Goal: Information Seeking & Learning: Find specific fact

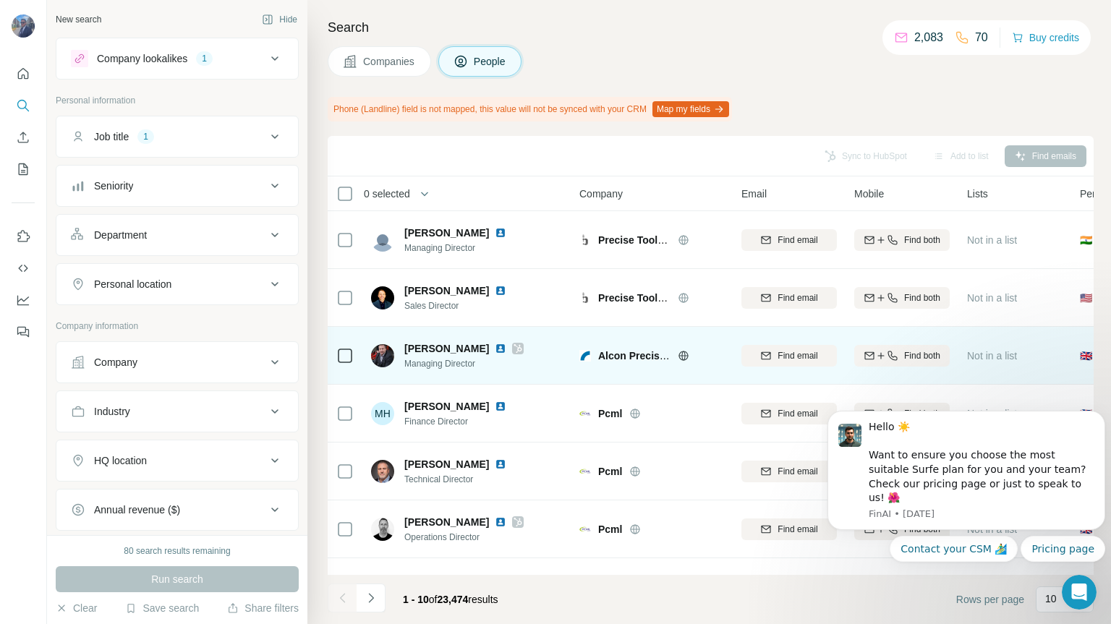
scroll to position [72, 0]
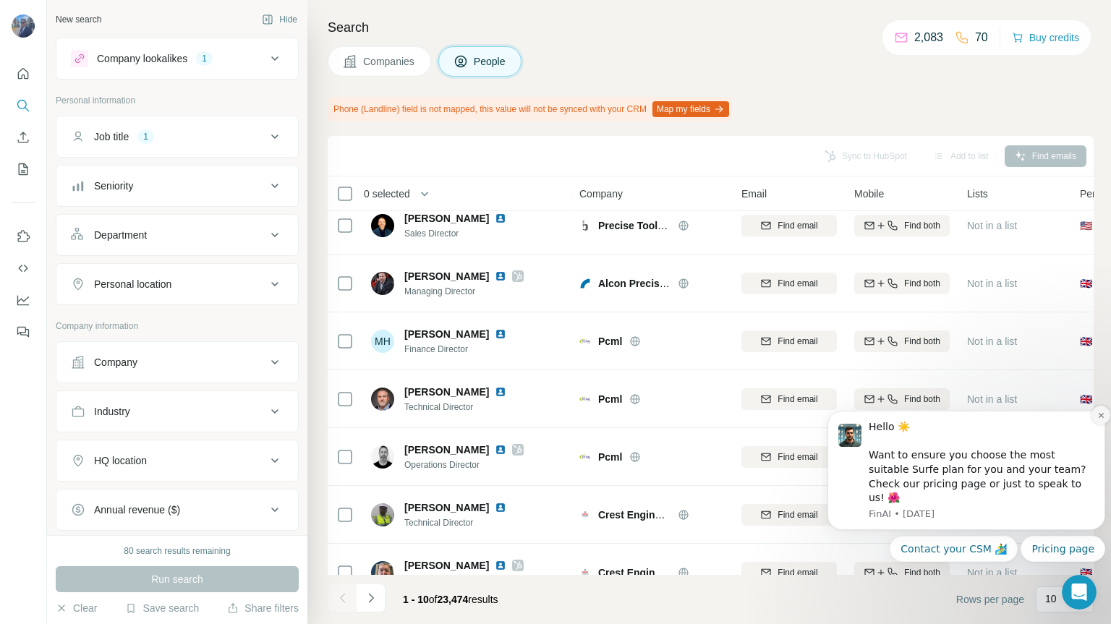
click at [1099, 425] on button "Dismiss notification" at bounding box center [1101, 415] width 19 height 19
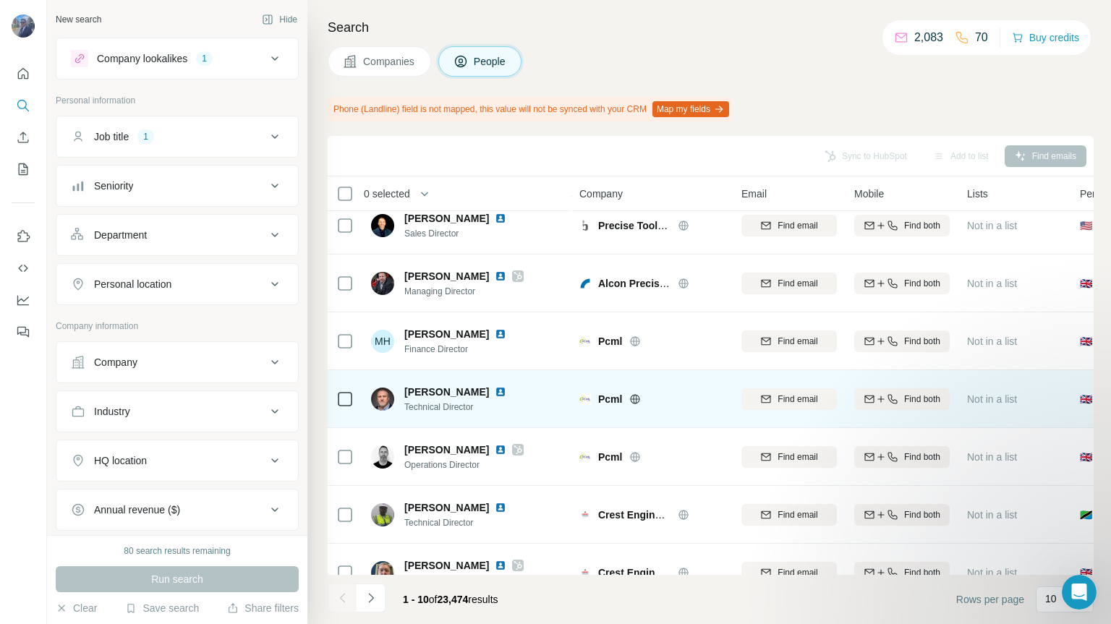
click at [446, 396] on span "[PERSON_NAME]" at bounding box center [446, 392] width 85 height 14
click at [502, 390] on img at bounding box center [501, 392] width 12 height 12
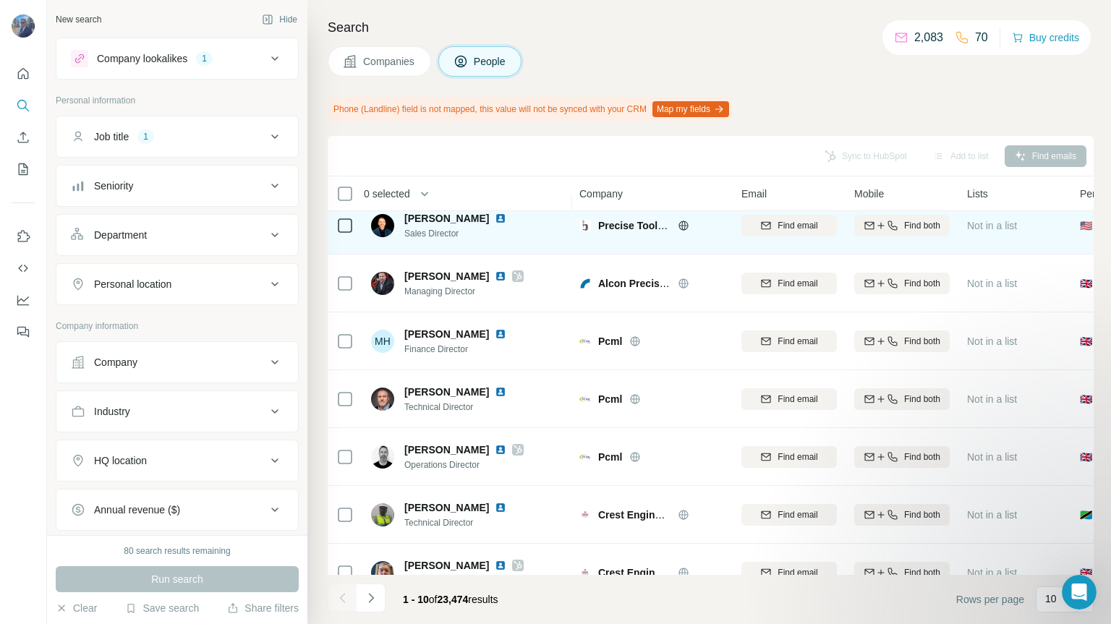
scroll to position [0, 0]
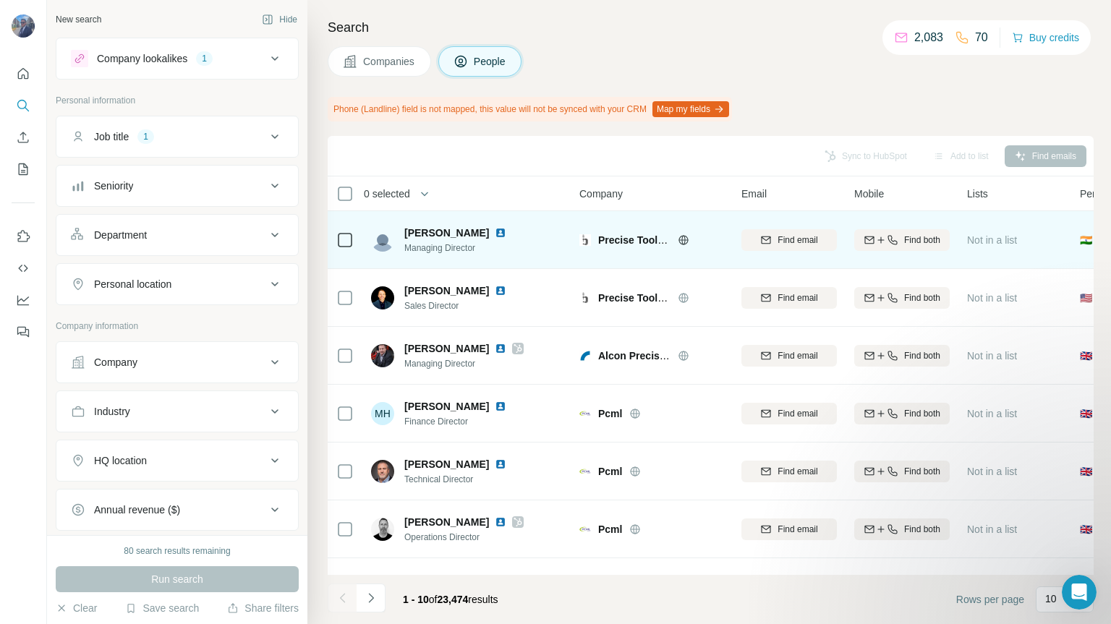
click at [496, 232] on img at bounding box center [501, 233] width 12 height 12
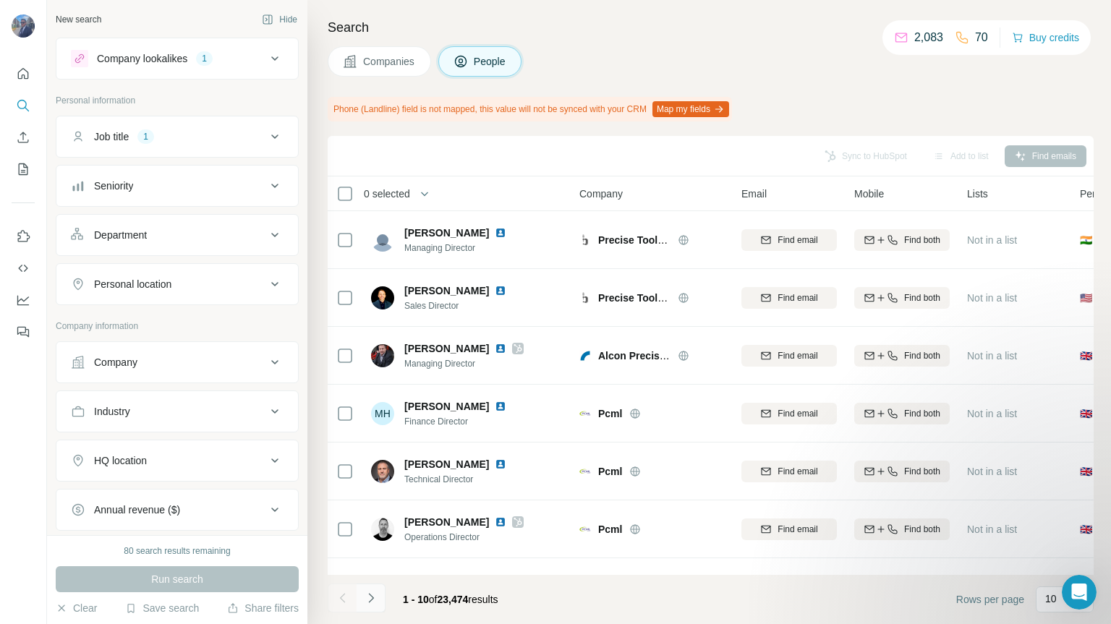
click at [371, 600] on icon "Navigate to next page" at bounding box center [370, 597] width 5 height 9
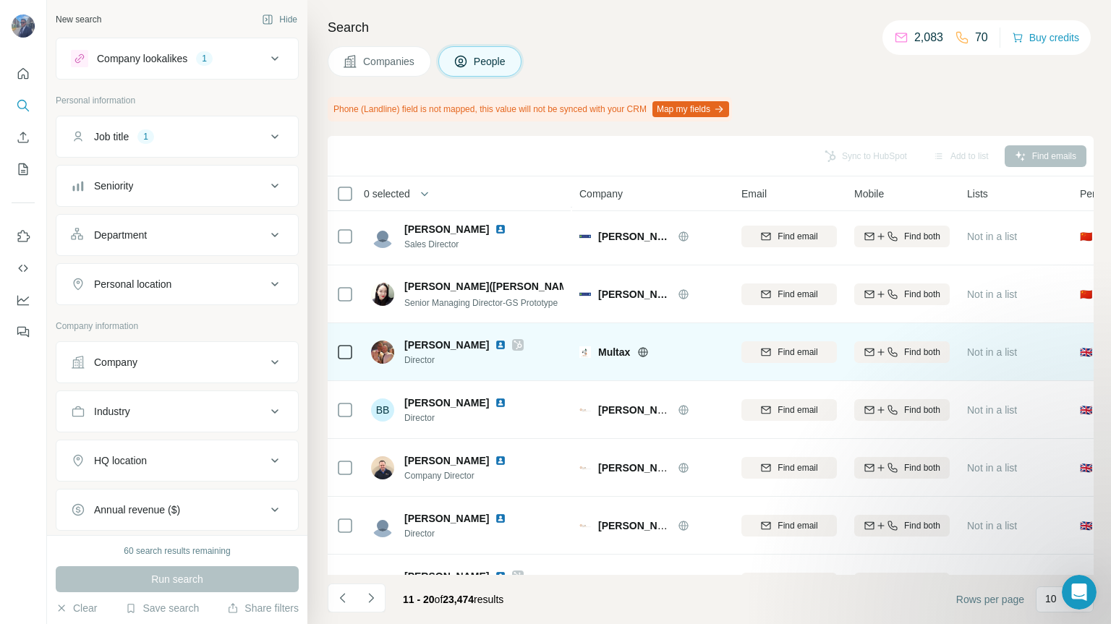
scroll to position [217, 0]
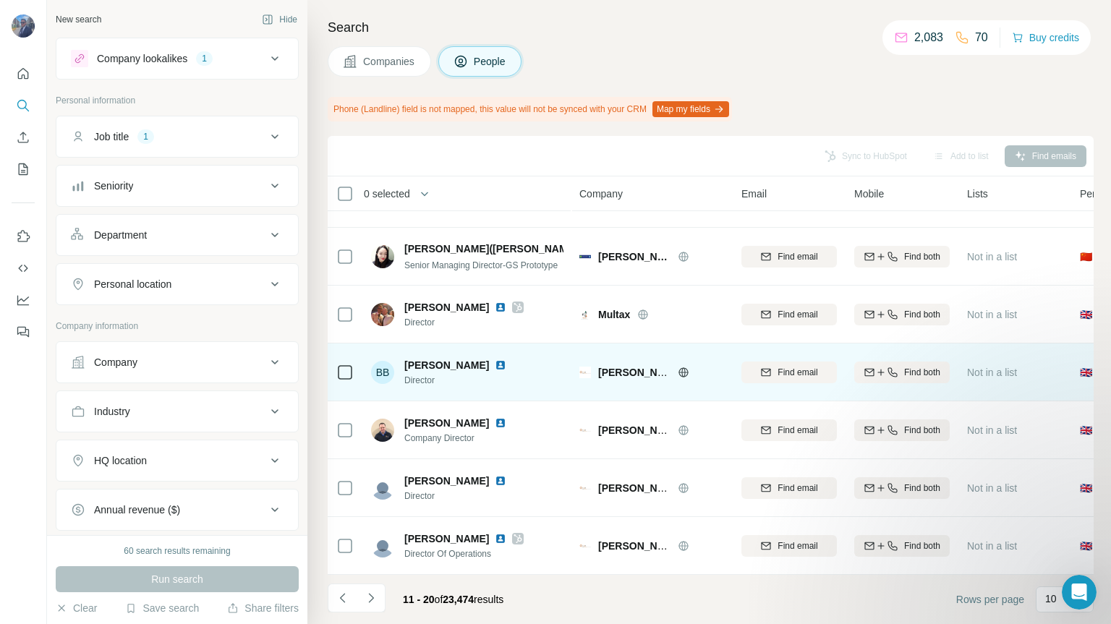
click at [495, 363] on img at bounding box center [501, 366] width 12 height 12
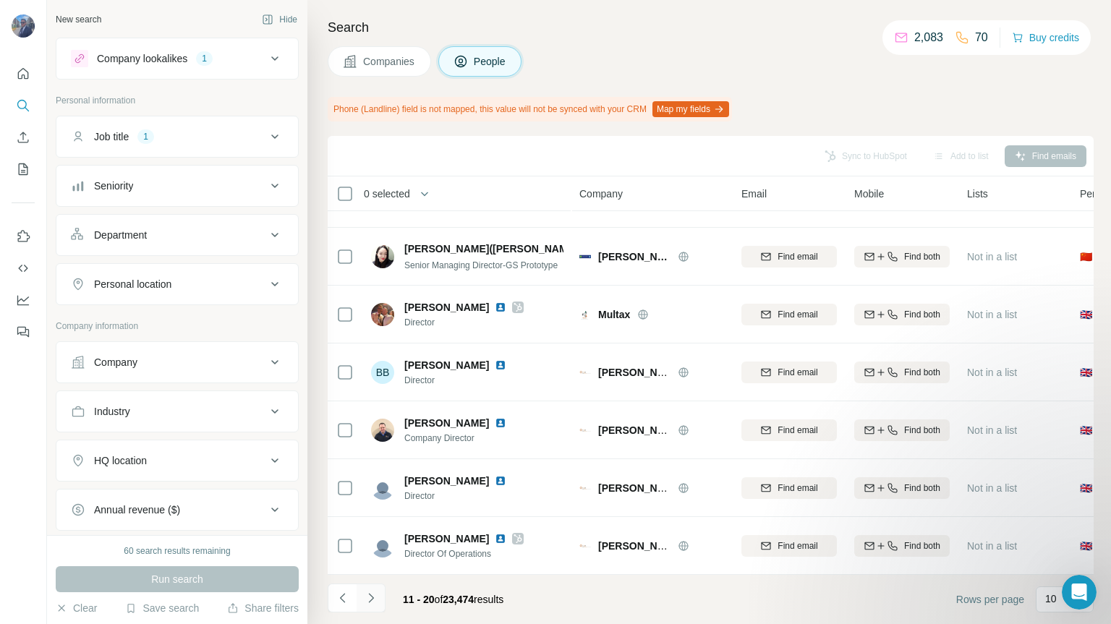
click at [370, 599] on icon "Navigate to next page" at bounding box center [371, 598] width 14 height 14
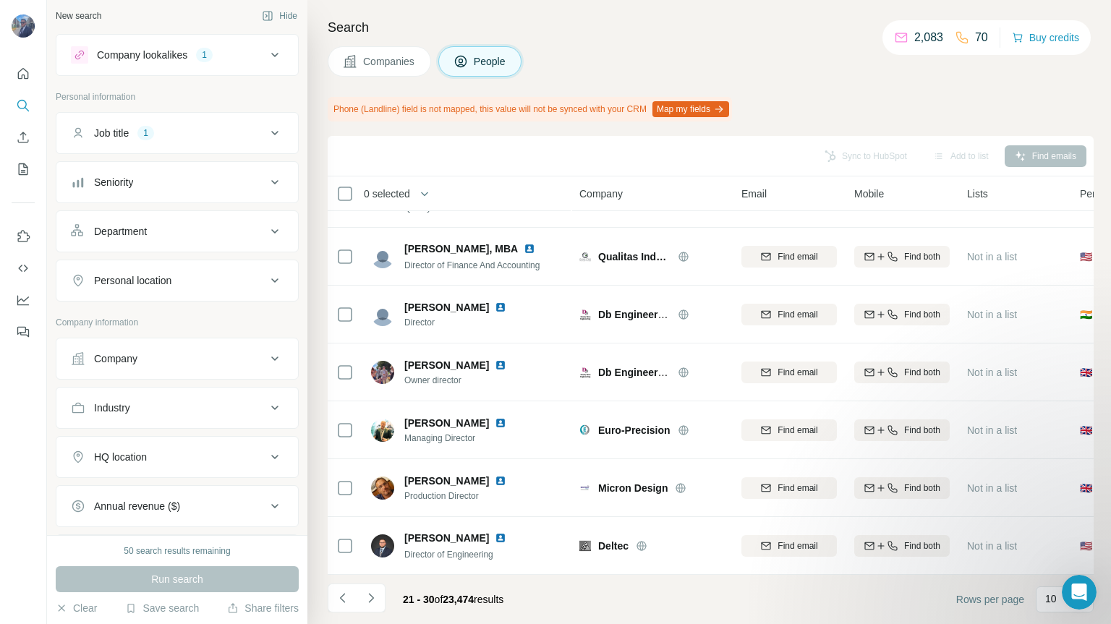
scroll to position [0, 0]
click at [266, 282] on icon at bounding box center [274, 284] width 17 height 17
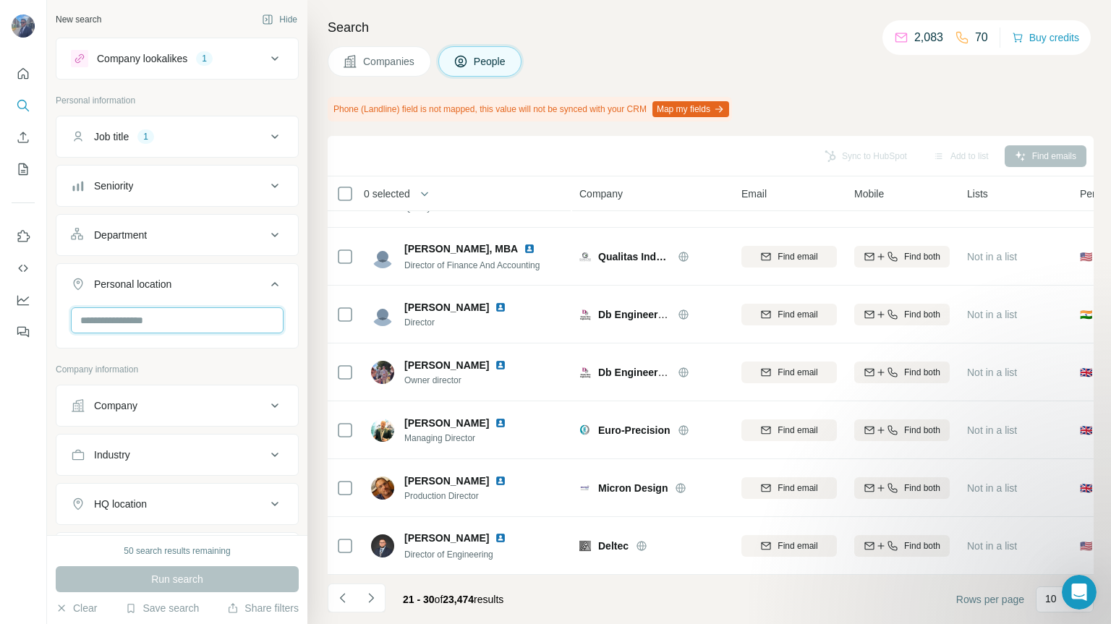
click at [160, 320] on input "text" at bounding box center [177, 320] width 213 height 26
type input "*"
type input "**********"
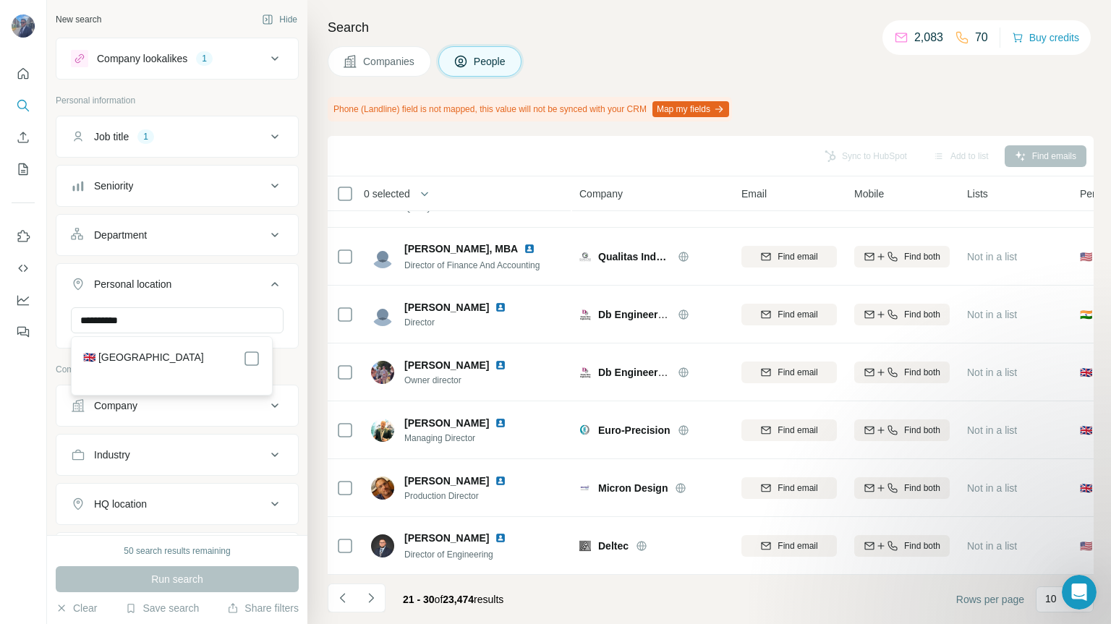
click at [150, 359] on label "🇬🇧 [GEOGRAPHIC_DATA]" at bounding box center [143, 358] width 121 height 17
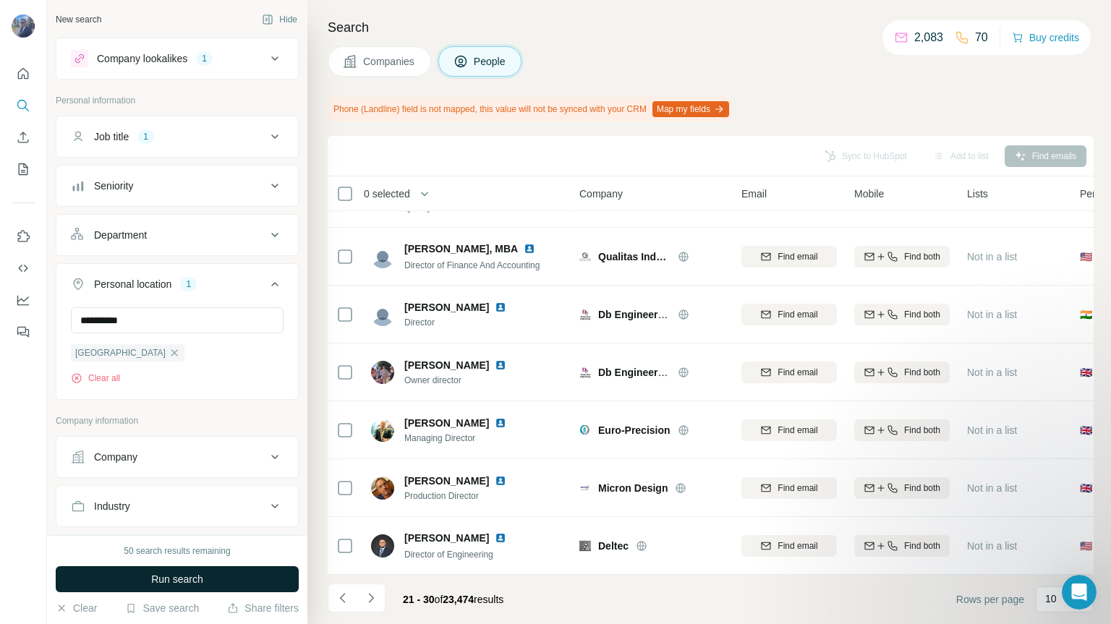
click at [190, 580] on span "Run search" at bounding box center [177, 579] width 52 height 14
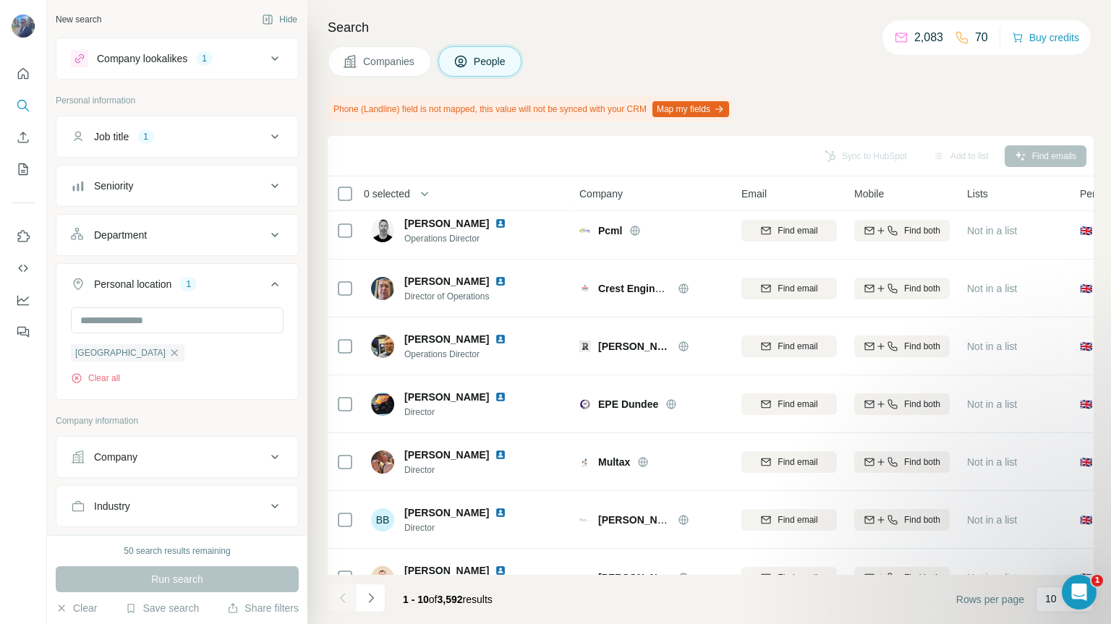
scroll to position [222, 0]
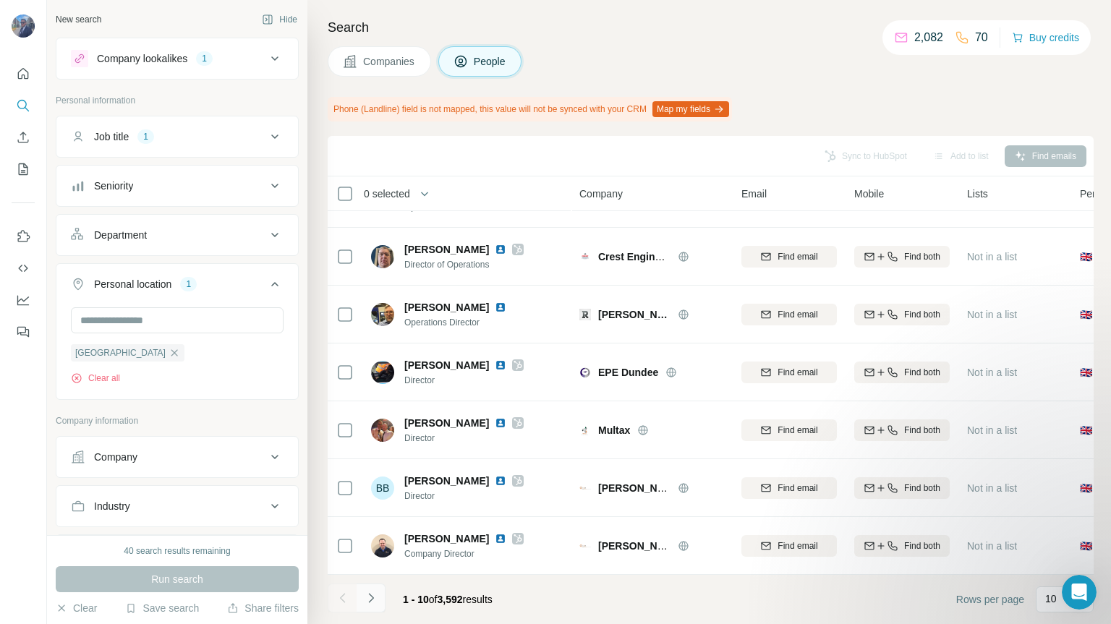
click at [373, 599] on icon "Navigate to next page" at bounding box center [370, 597] width 5 height 9
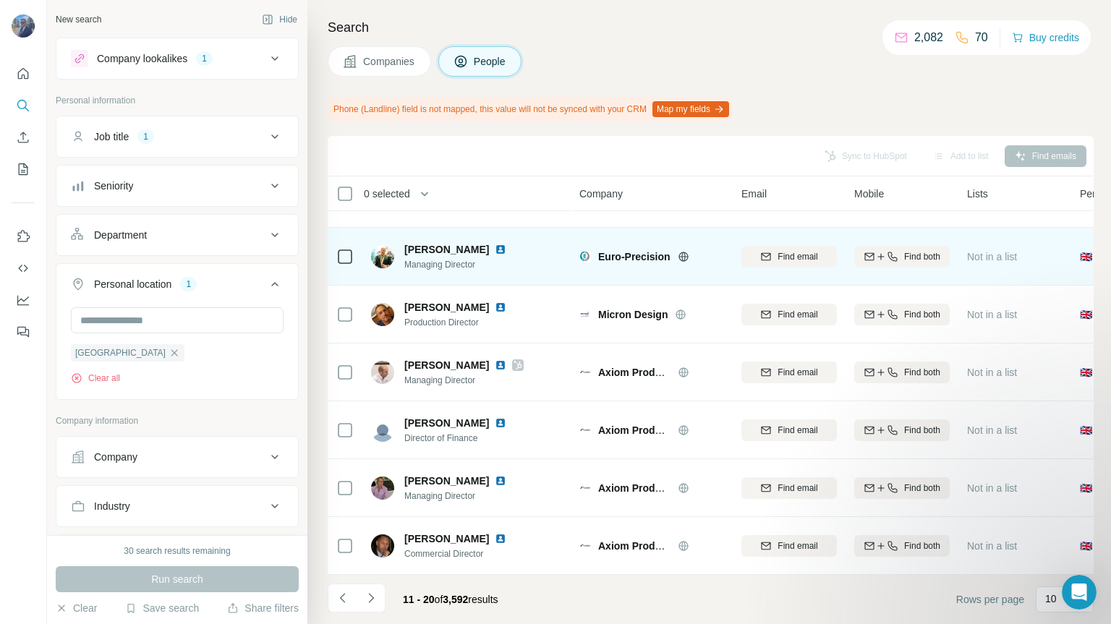
click at [495, 244] on img at bounding box center [501, 250] width 12 height 12
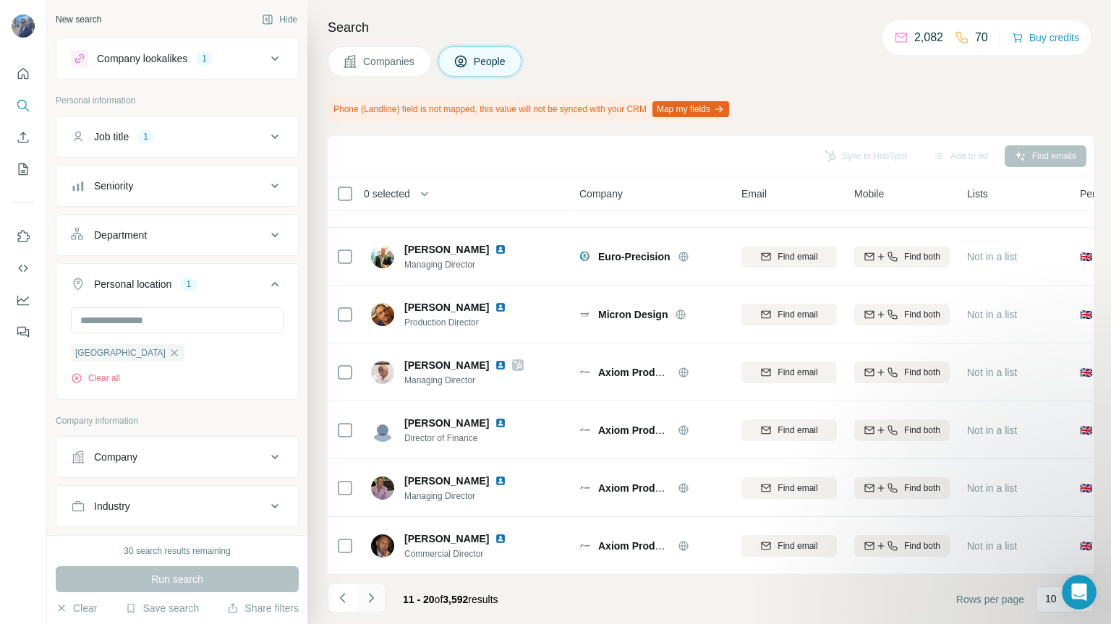
click at [372, 601] on icon "Navigate to next page" at bounding box center [371, 598] width 14 height 14
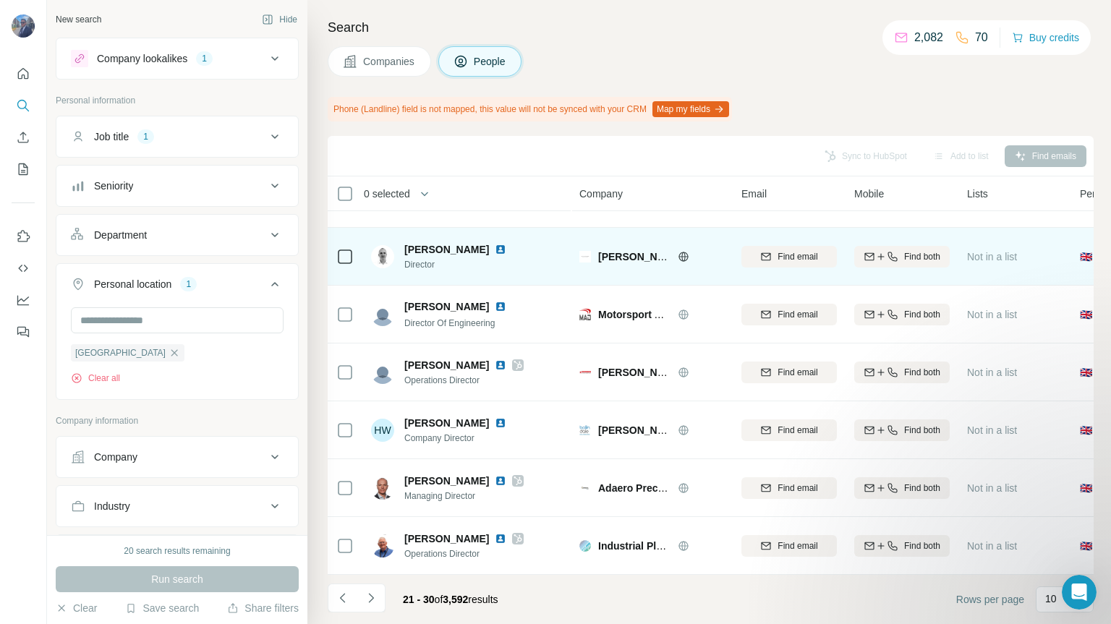
click at [431, 245] on span "[PERSON_NAME]" at bounding box center [446, 249] width 85 height 14
click at [495, 244] on img at bounding box center [501, 250] width 12 height 12
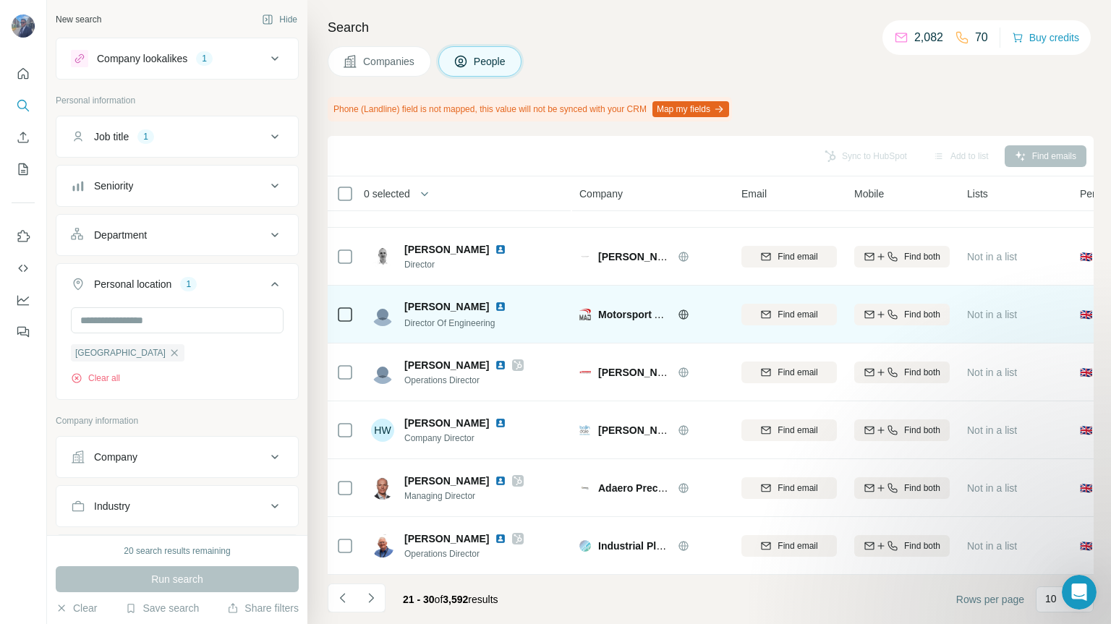
click at [495, 302] on img at bounding box center [501, 307] width 12 height 12
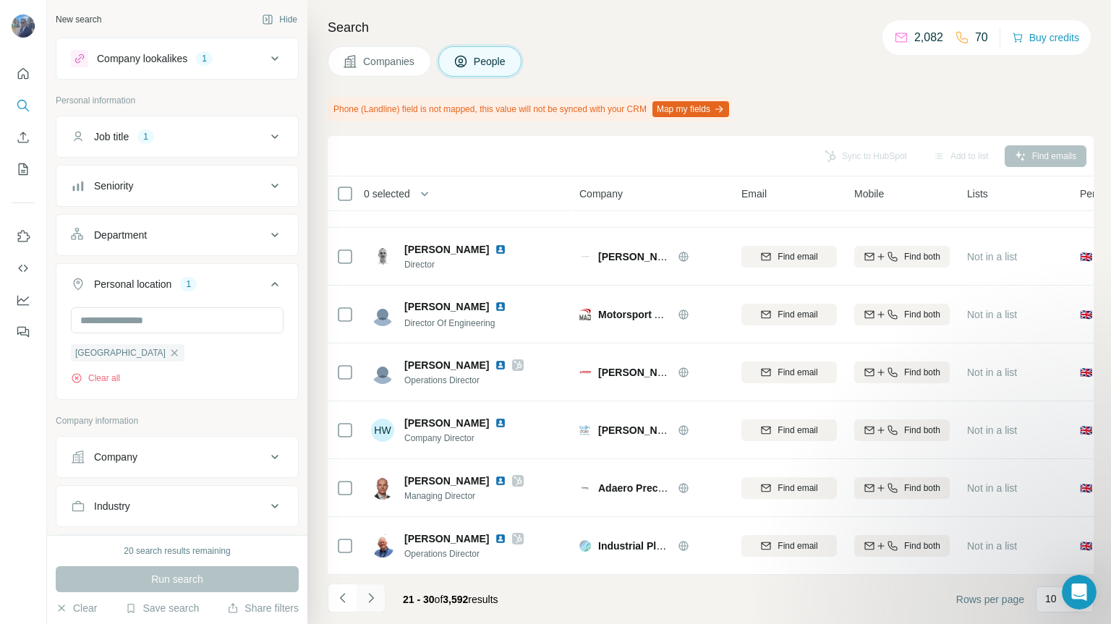
click at [370, 600] on icon "Navigate to next page" at bounding box center [371, 598] width 14 height 14
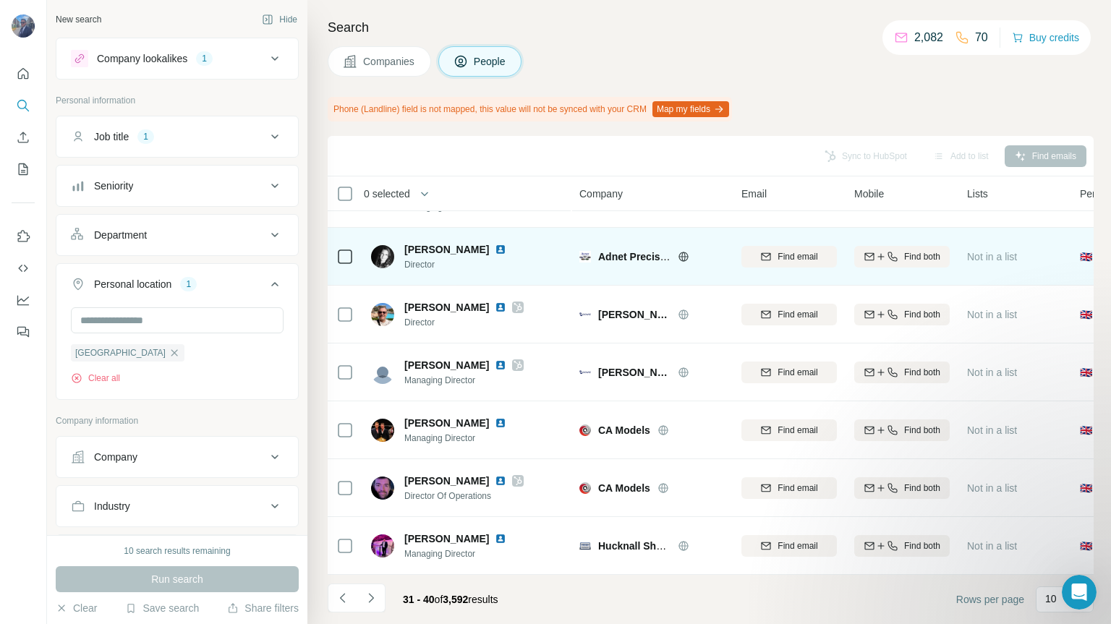
click at [495, 244] on img at bounding box center [501, 250] width 12 height 12
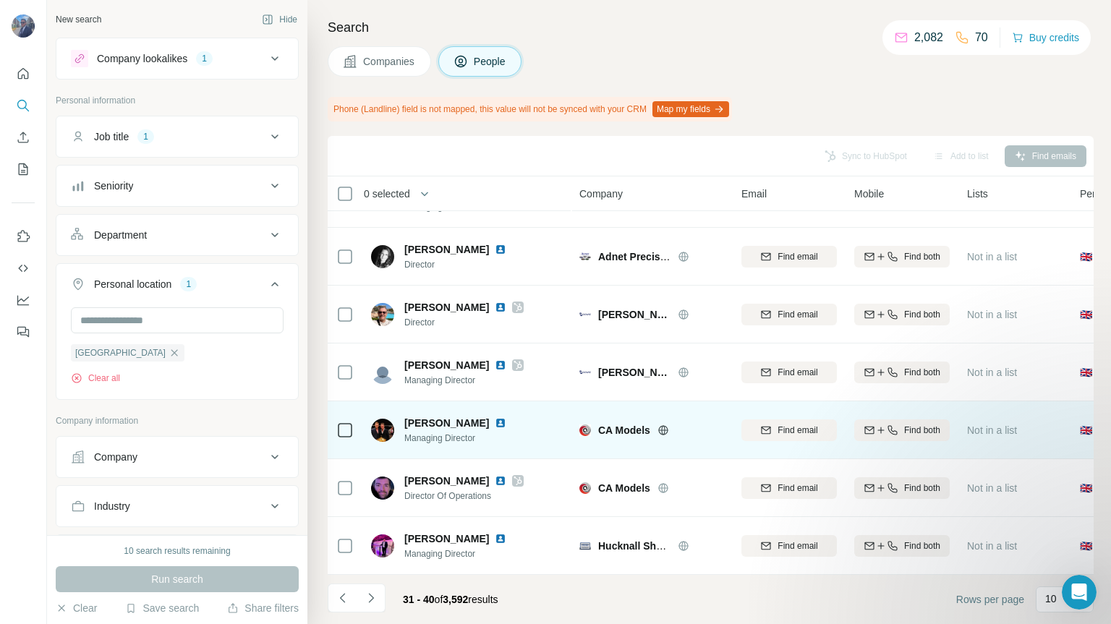
click at [497, 417] on div at bounding box center [509, 423] width 29 height 12
click at [495, 417] on img at bounding box center [501, 423] width 12 height 12
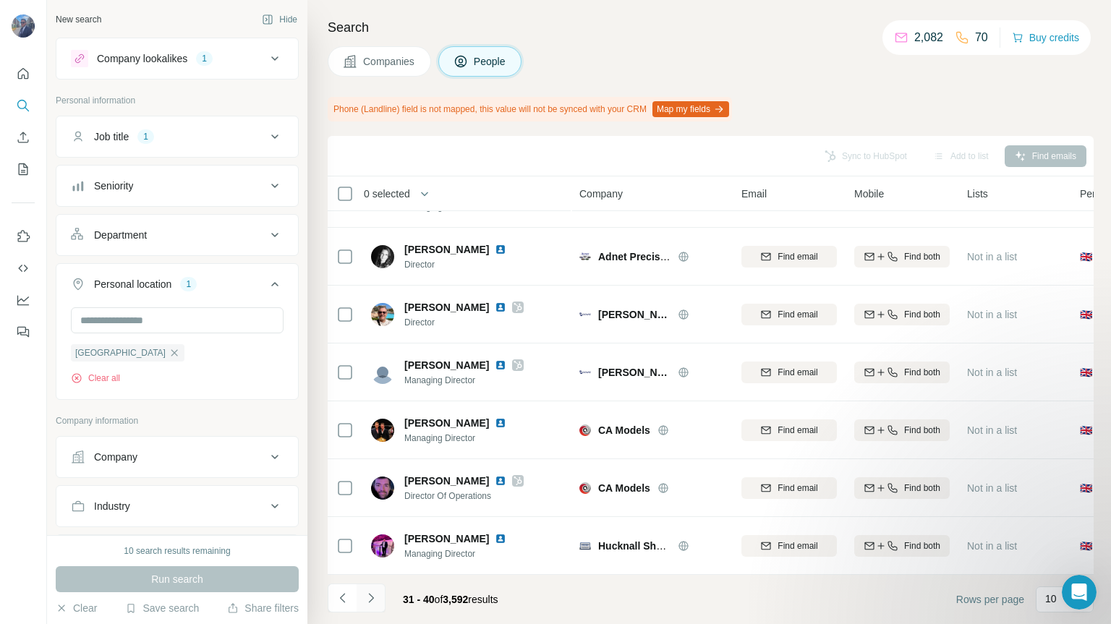
click at [373, 601] on icon "Navigate to next page" at bounding box center [371, 598] width 14 height 14
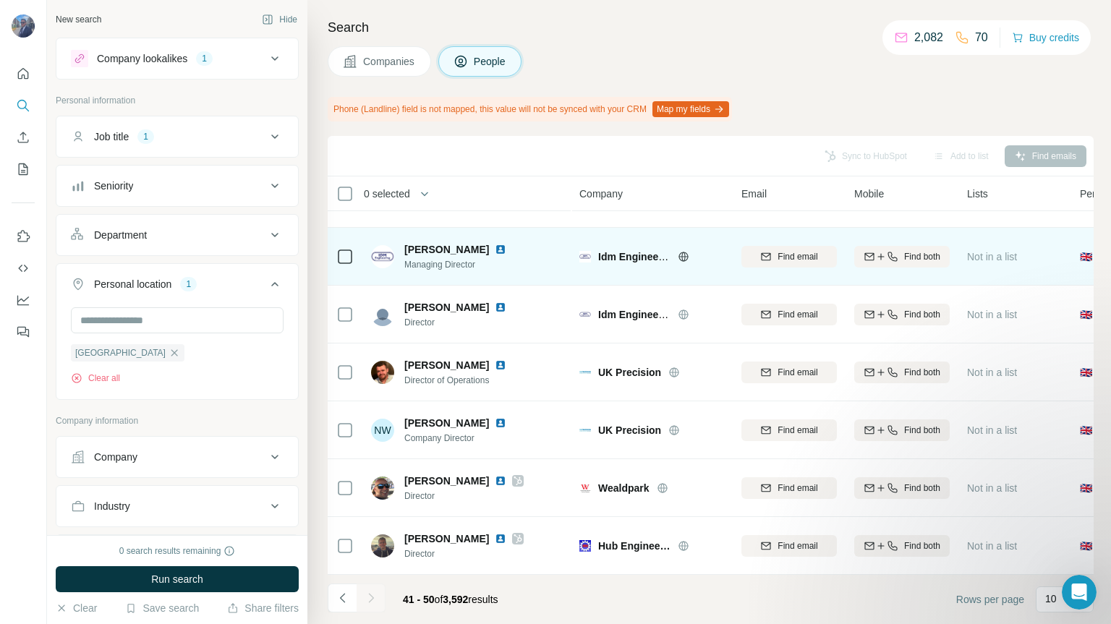
click at [495, 244] on img at bounding box center [501, 250] width 12 height 12
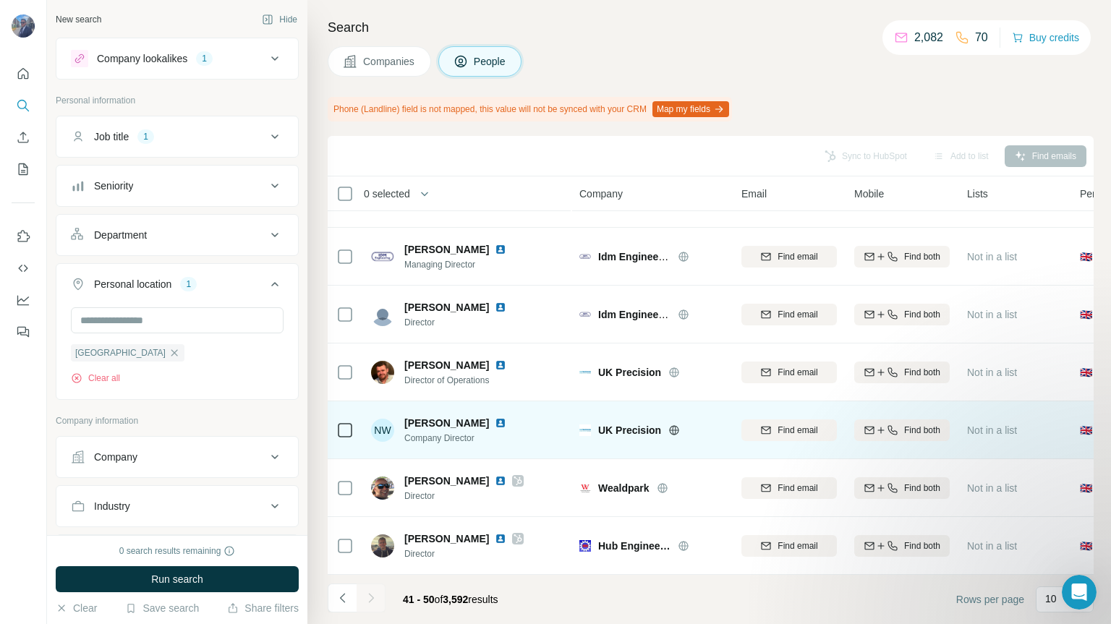
click at [495, 417] on img at bounding box center [501, 423] width 12 height 12
